Goal: Task Accomplishment & Management: Use online tool/utility

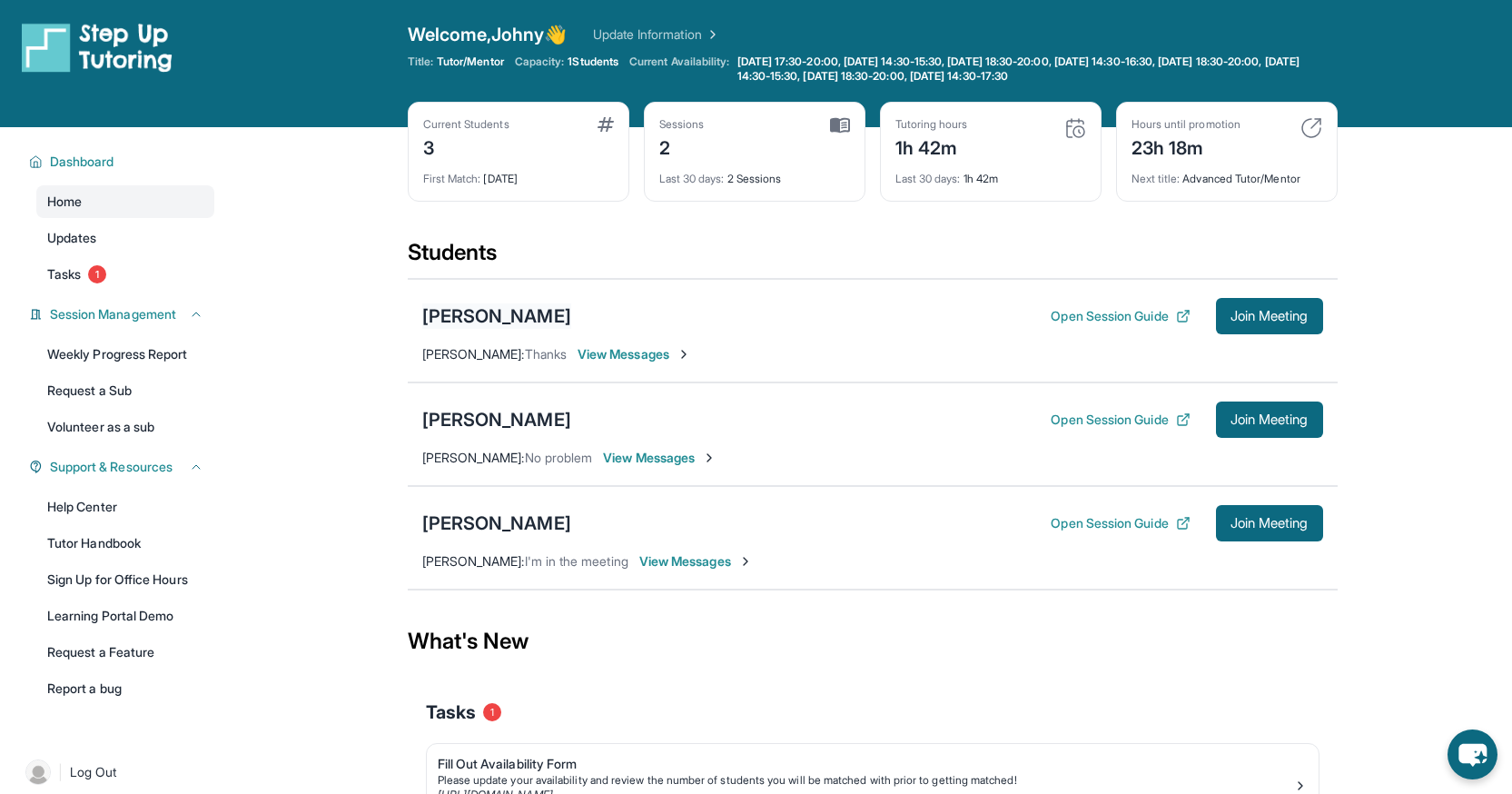
scroll to position [6, 0]
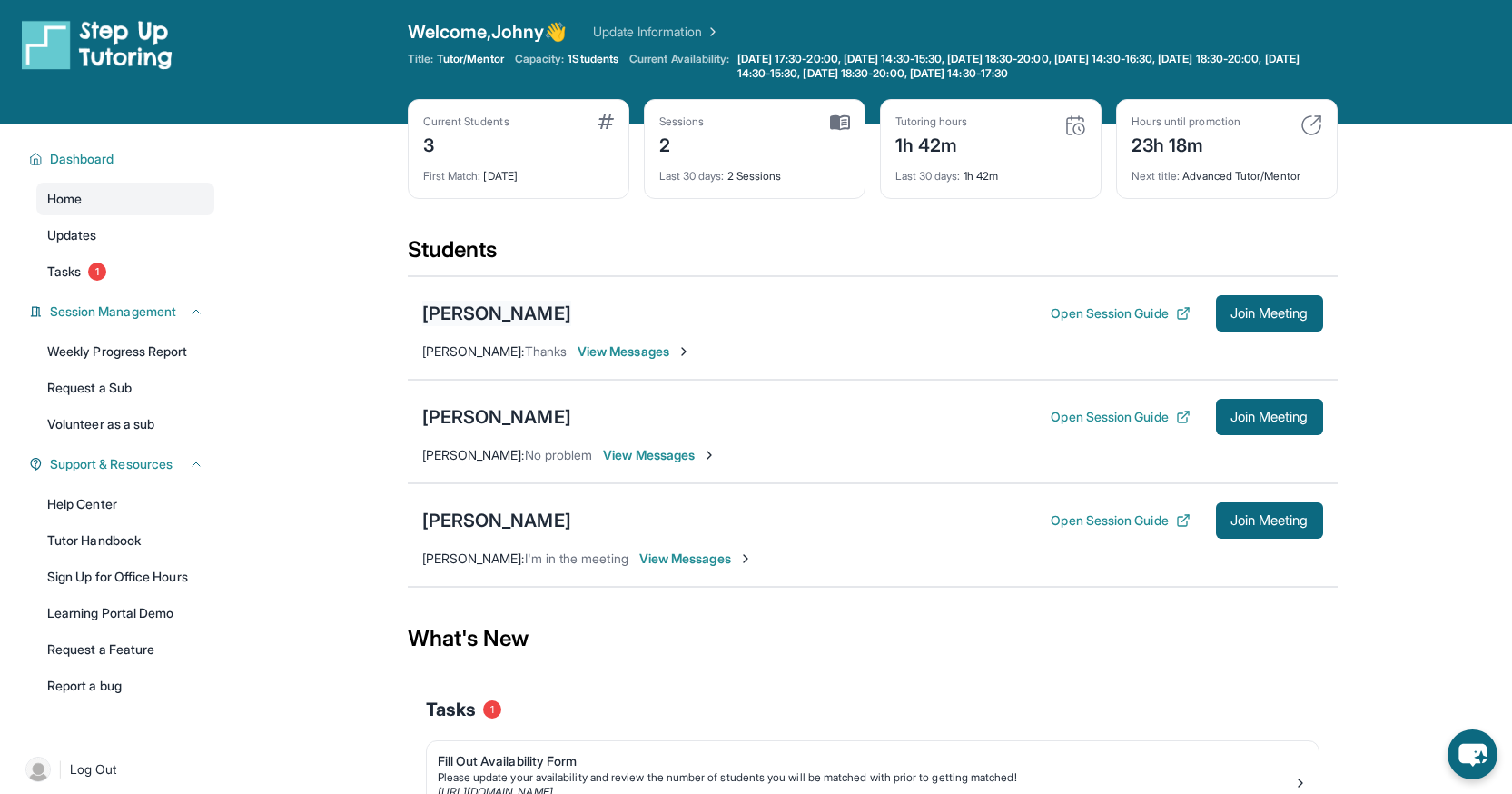
click at [451, 325] on div "[PERSON_NAME]" at bounding box center [496, 313] width 149 height 26
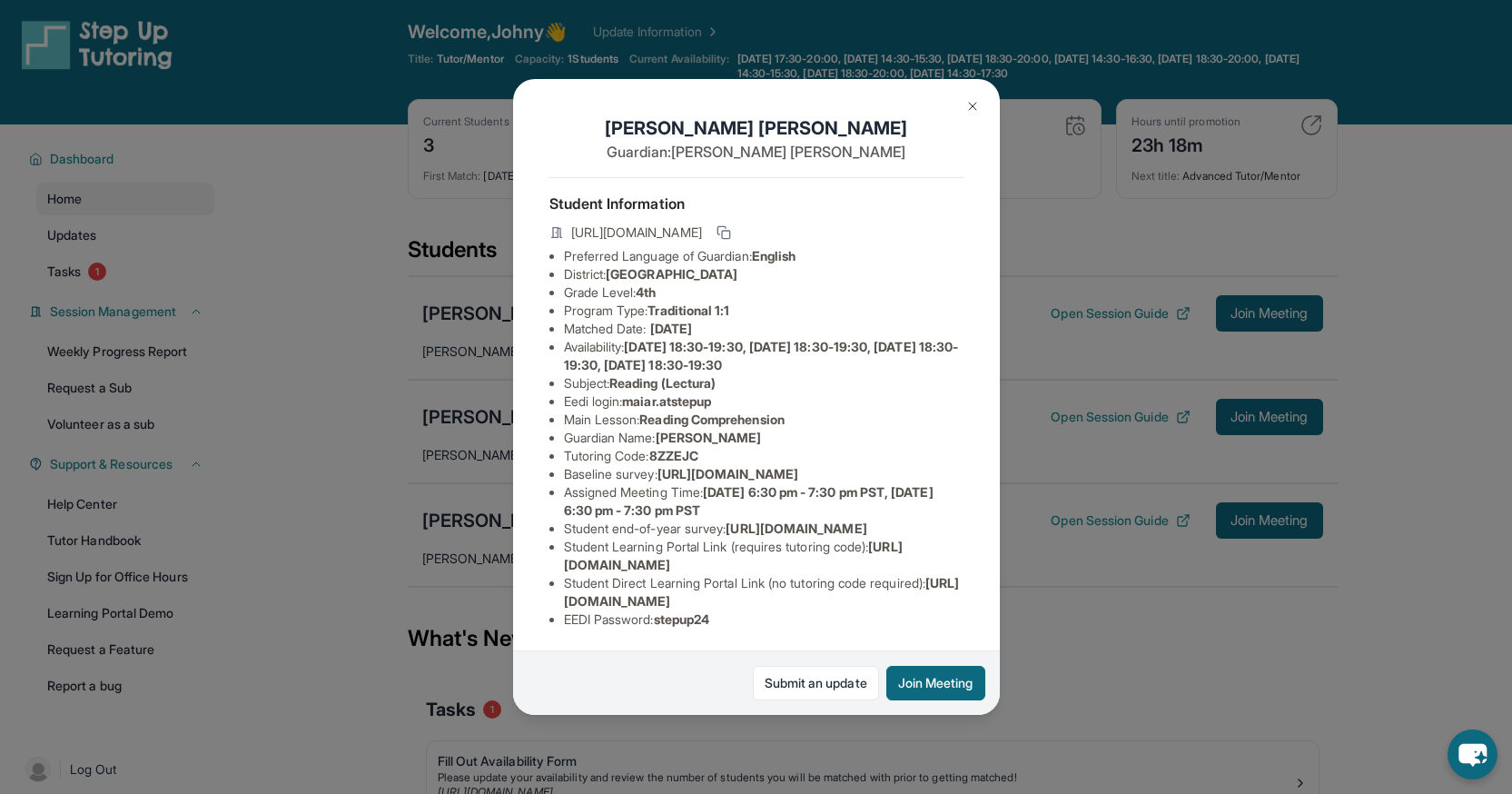
click at [417, 428] on div "[PERSON_NAME] Guardian: [PERSON_NAME] Student Information [URL][DOMAIN_NAME] Pr…" at bounding box center [756, 397] width 1512 height 794
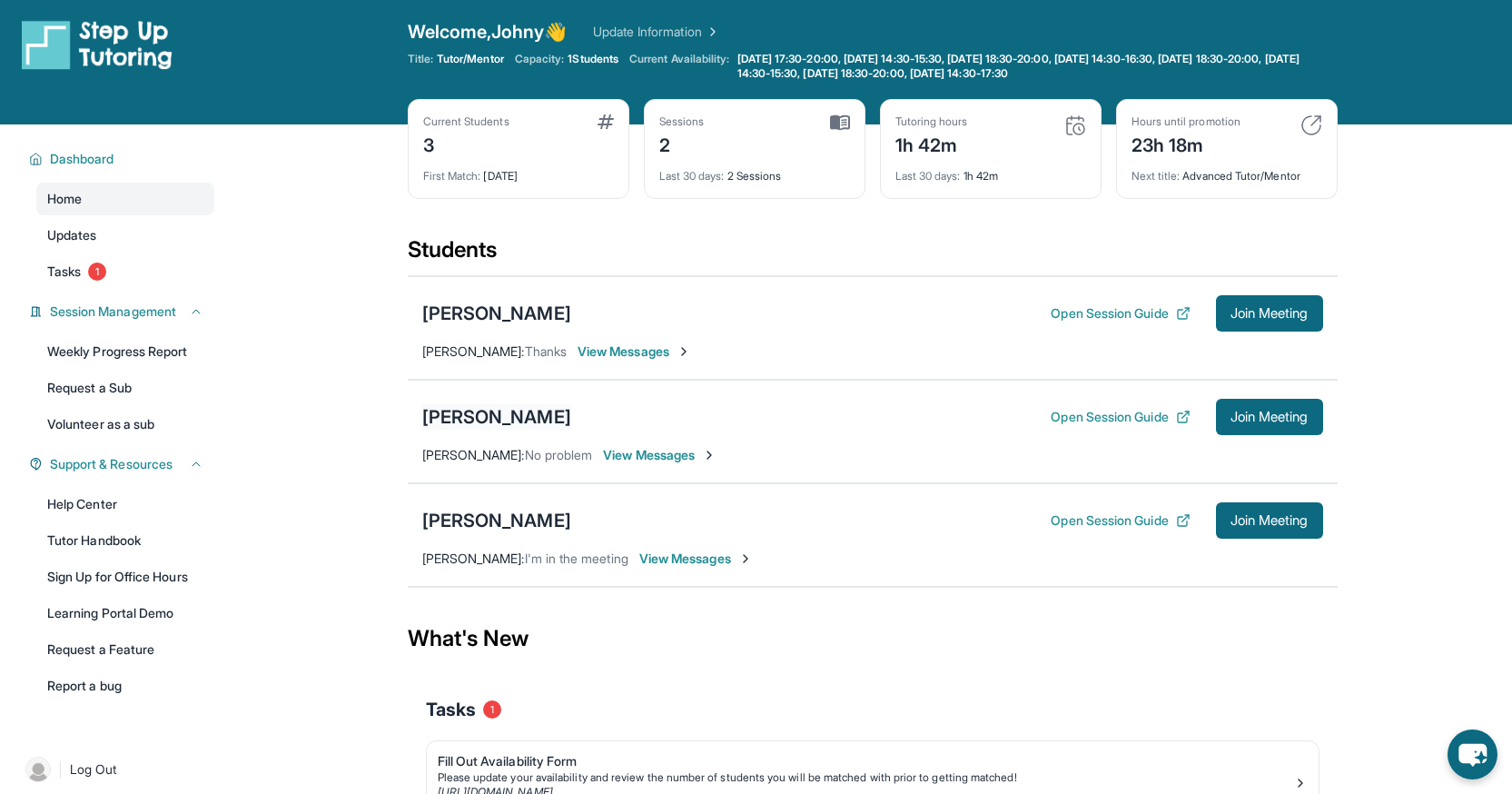
click at [477, 413] on div "[PERSON_NAME]" at bounding box center [496, 418] width 149 height 26
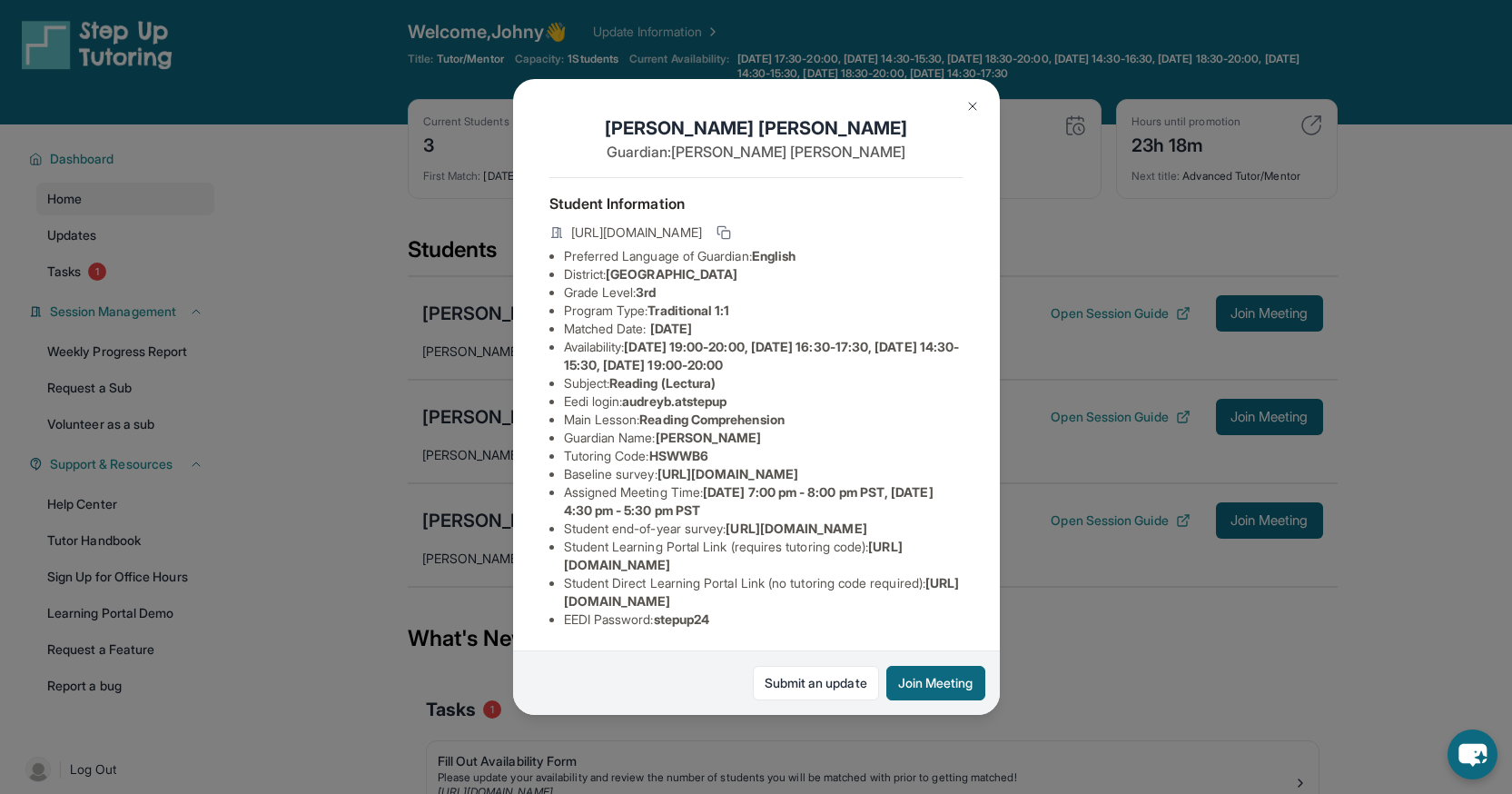
click at [433, 571] on div "[PERSON_NAME] Guardian: [PERSON_NAME] Student Information [URL][DOMAIN_NAME] Pr…" at bounding box center [756, 397] width 1512 height 794
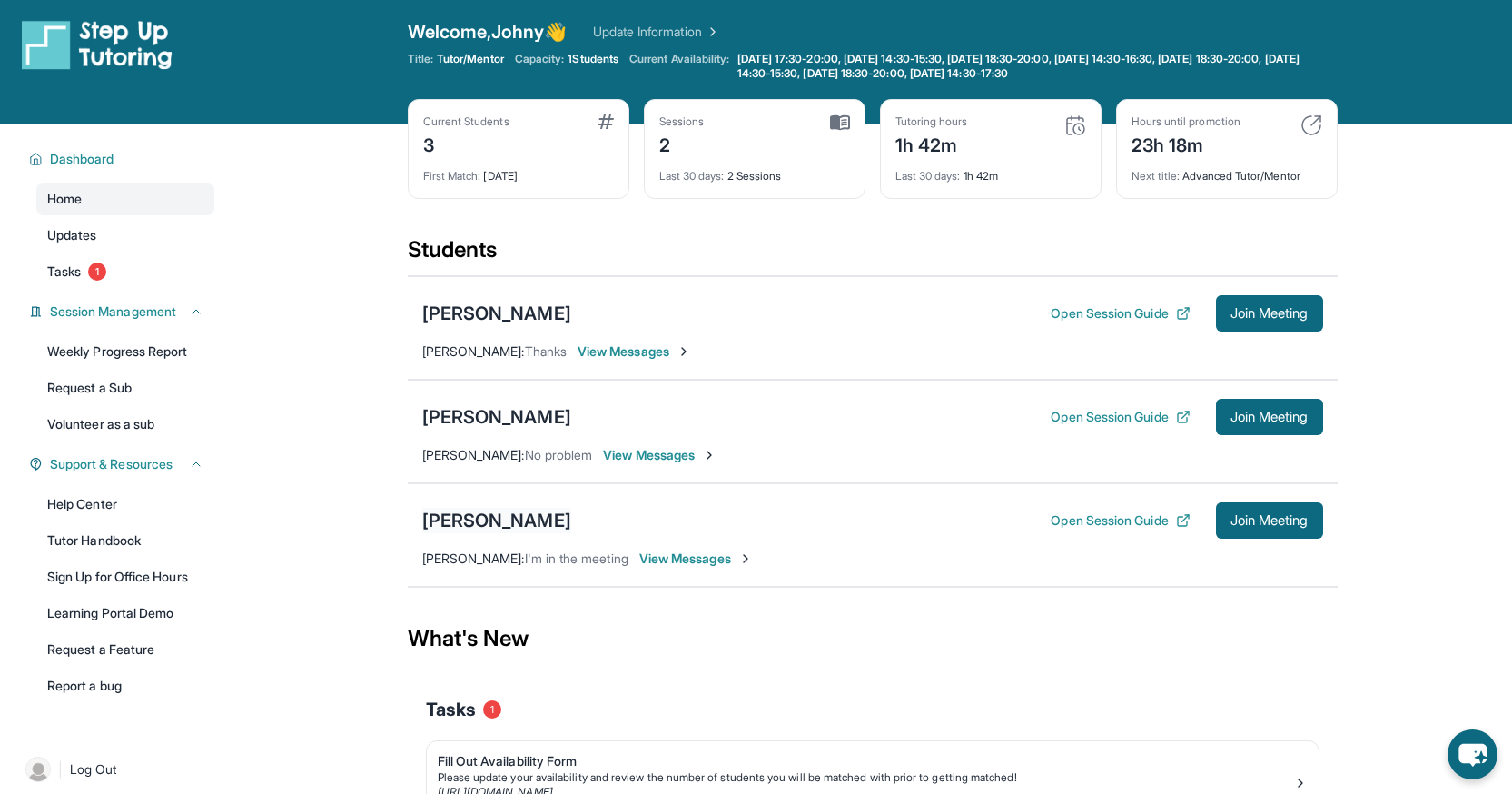
click at [485, 514] on div "[PERSON_NAME]" at bounding box center [496, 521] width 149 height 26
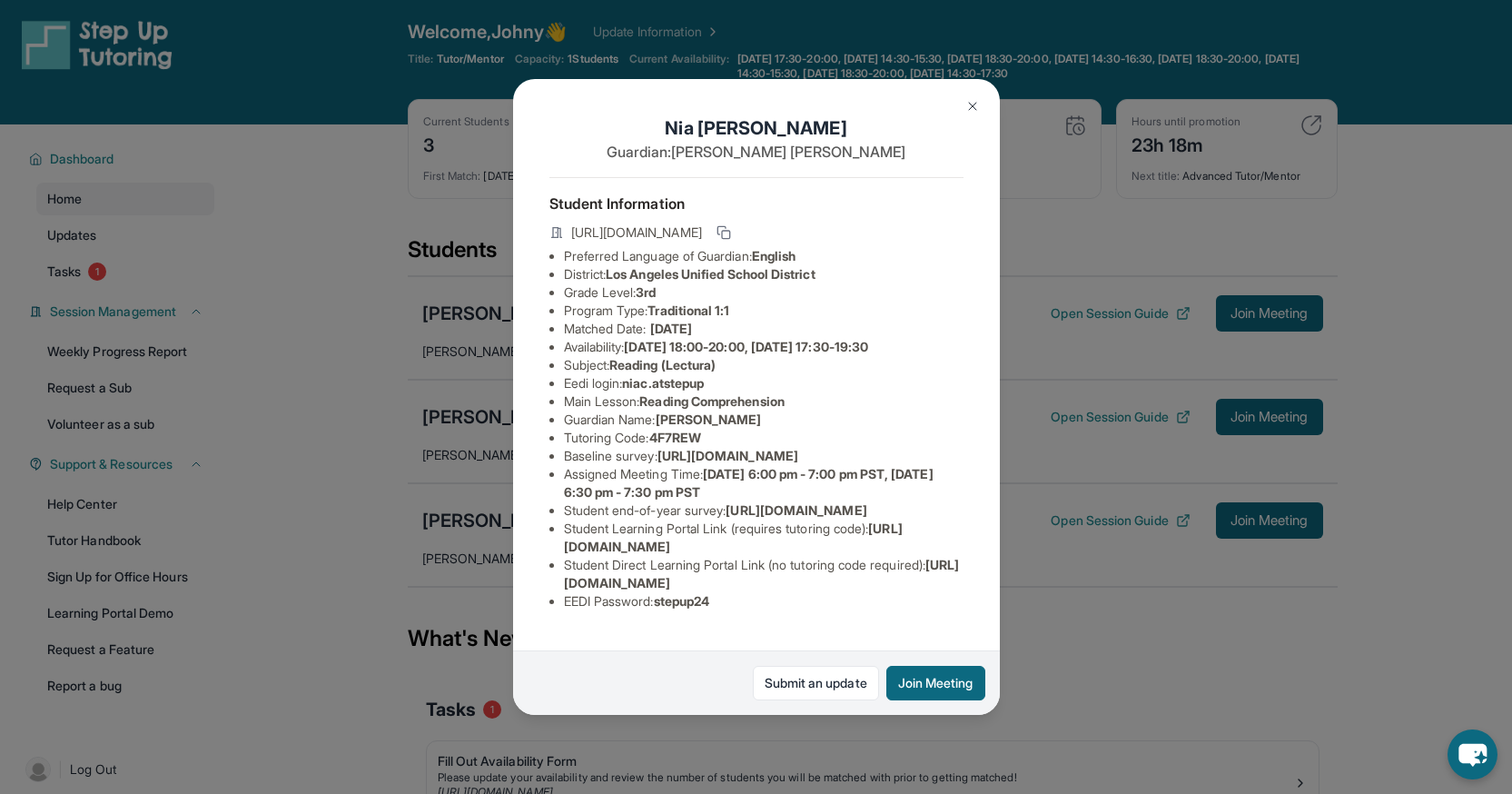
click at [472, 550] on div "[PERSON_NAME] Guardian: [PERSON_NAME] Student Information [URL][DOMAIN_NAME] Pr…" at bounding box center [756, 397] width 1512 height 794
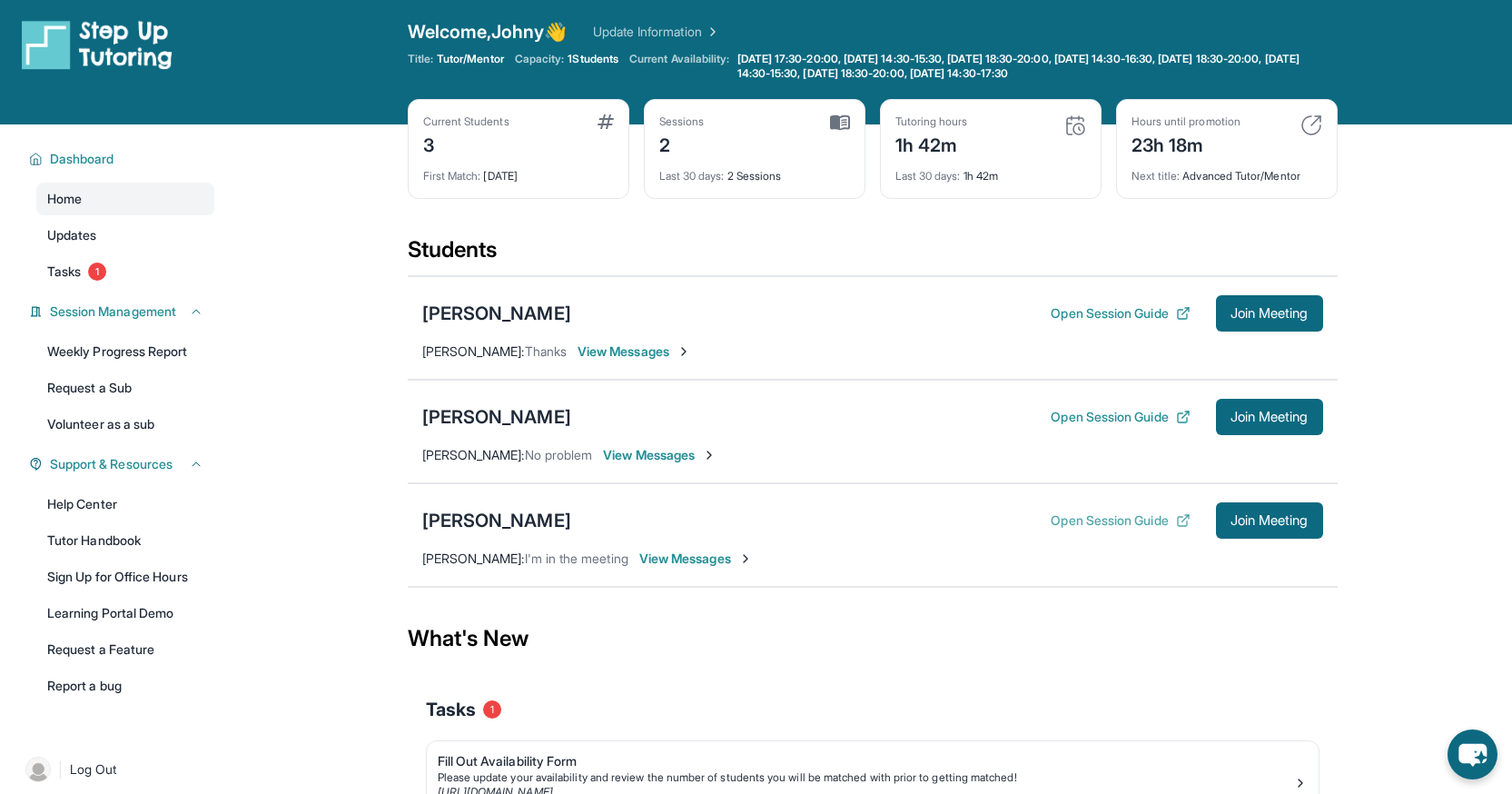
click at [1118, 519] on button "Open Session Guide" at bounding box center [1120, 521] width 139 height 18
click at [264, 345] on main "Current Students 3 First Match : [DATE] Sessions 2 Last 30 days : 2 Sessions Tu…" at bounding box center [872, 525] width 1280 height 801
click at [1056, 519] on button "Open Session Guide" at bounding box center [1120, 521] width 139 height 18
click at [1252, 527] on span "Join Meeting" at bounding box center [1269, 521] width 78 height 11
